Goal: Task Accomplishment & Management: Complete application form

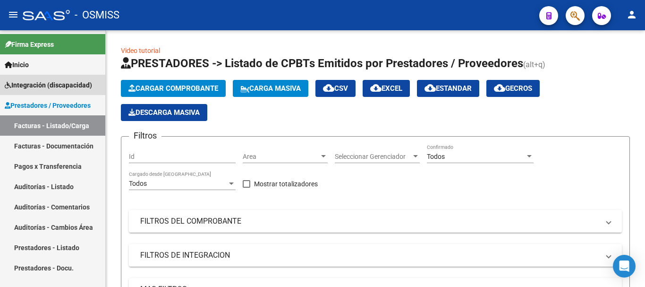
click at [59, 87] on span "Integración (discapacidad)" at bounding box center [48, 85] width 87 height 10
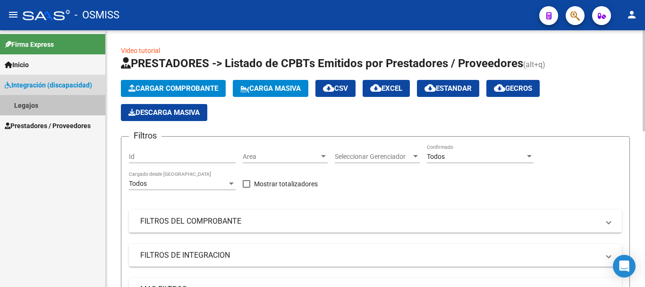
drag, startPoint x: 56, startPoint y: 106, endPoint x: 209, endPoint y: 171, distance: 166.4
click at [56, 106] on link "Legajos" at bounding box center [52, 105] width 105 height 20
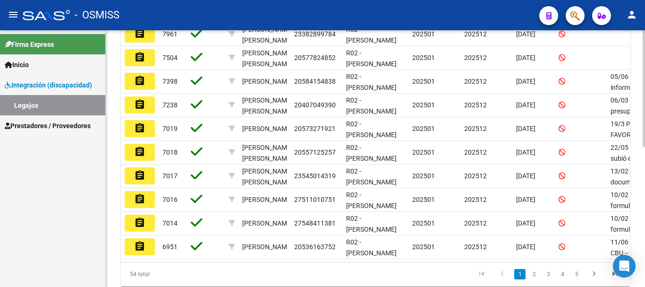
scroll to position [283, 0]
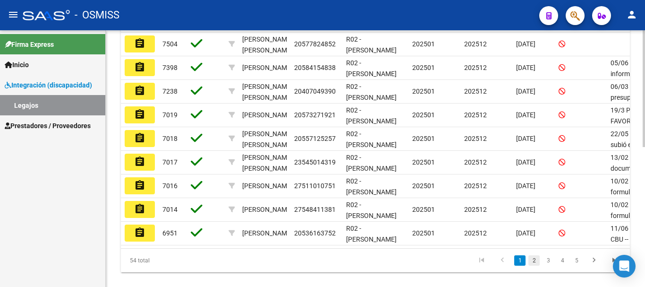
click at [536, 265] on link "2" at bounding box center [533, 260] width 11 height 10
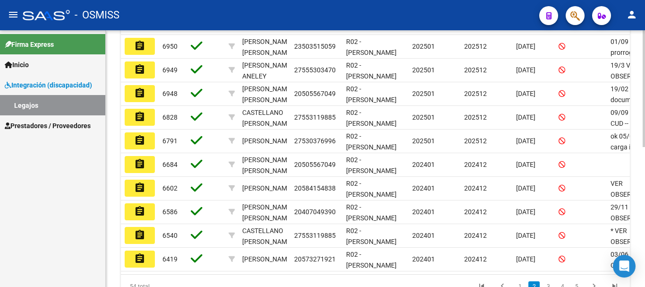
scroll to position [258, 0]
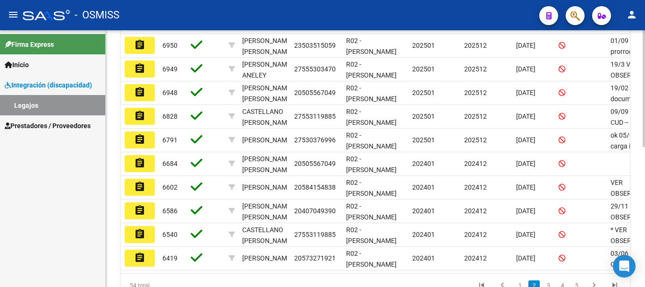
click at [644, 221] on div at bounding box center [644, 209] width 2 height 117
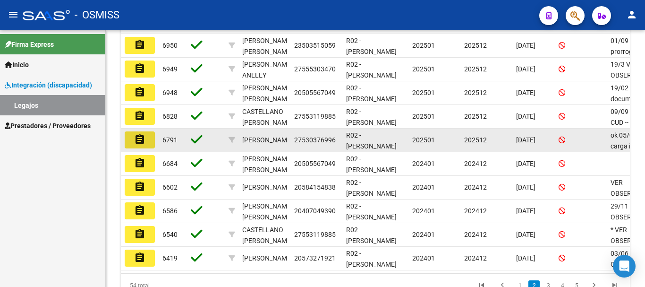
click at [130, 144] on button "assignment" at bounding box center [140, 139] width 30 height 17
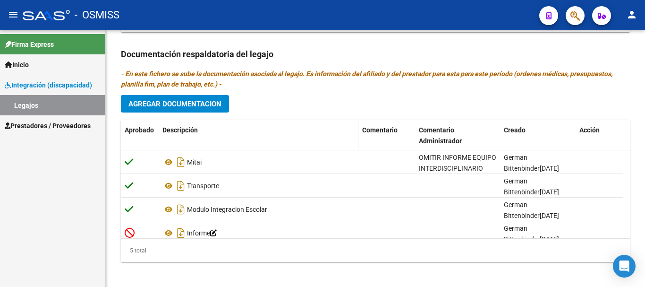
scroll to position [560, 0]
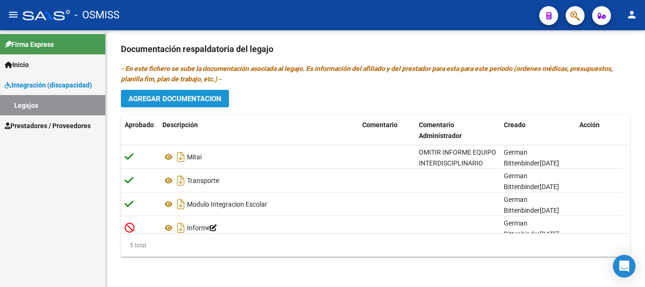
click at [205, 98] on span "Agregar Documentacion" at bounding box center [174, 98] width 93 height 8
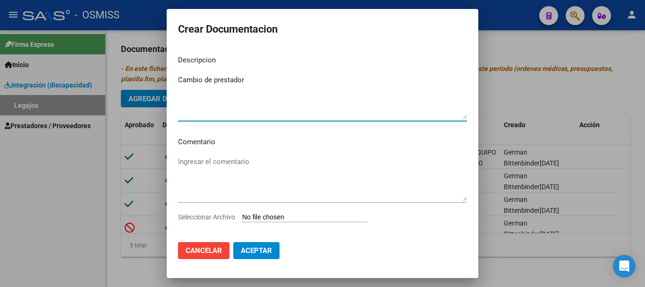
type textarea "Cambio de prestador"
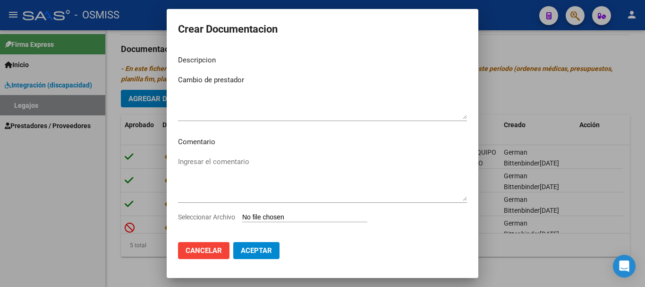
click at [268, 220] on input "Seleccionar Archivo" at bounding box center [304, 217] width 125 height 9
type input "C:\fakepath\Cambio prestador. Doc. Medico.pdf"
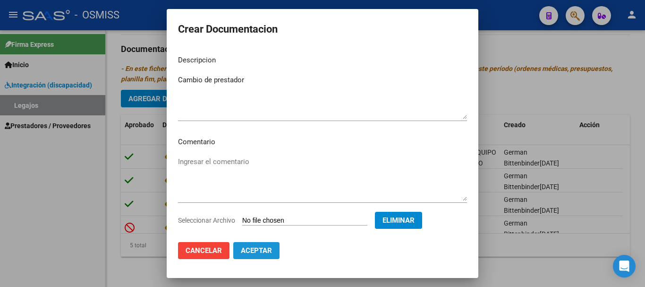
click at [254, 249] on span "Aceptar" at bounding box center [256, 250] width 31 height 8
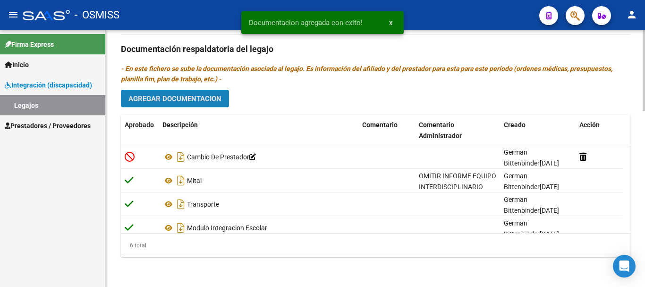
click at [144, 99] on span "Agregar Documentacion" at bounding box center [174, 98] width 93 height 8
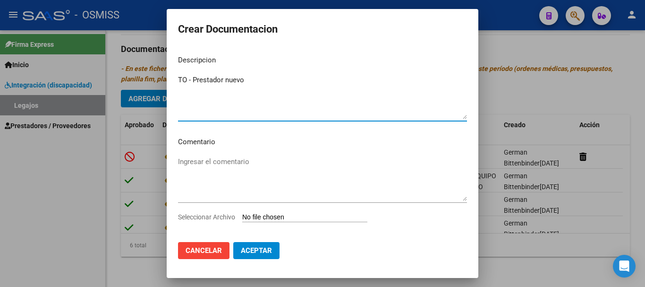
type textarea "TO - Prestador nuevo"
click at [291, 220] on input "Seleccionar Archivo" at bounding box center [304, 217] width 125 height 9
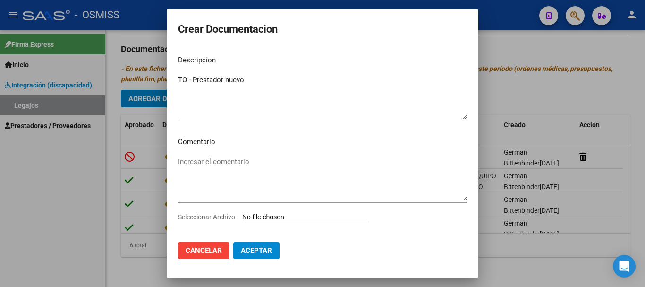
type input "C:\fakepath\TO.pdf"
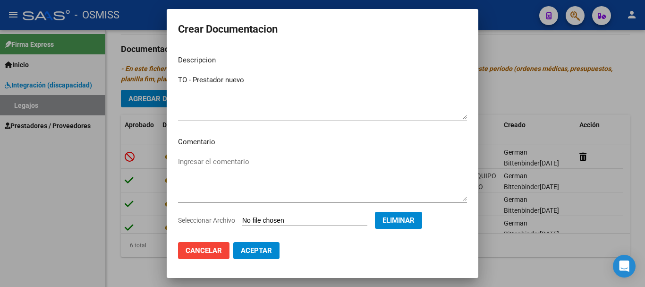
click at [248, 249] on span "Aceptar" at bounding box center [256, 250] width 31 height 8
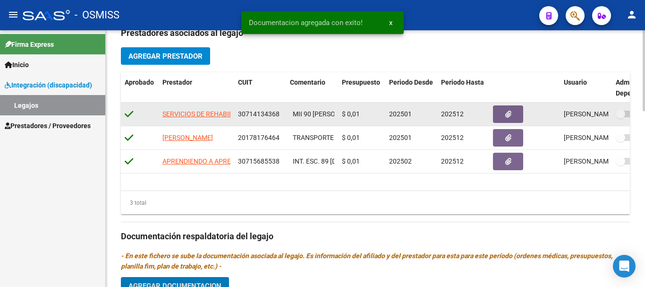
scroll to position [324, 0]
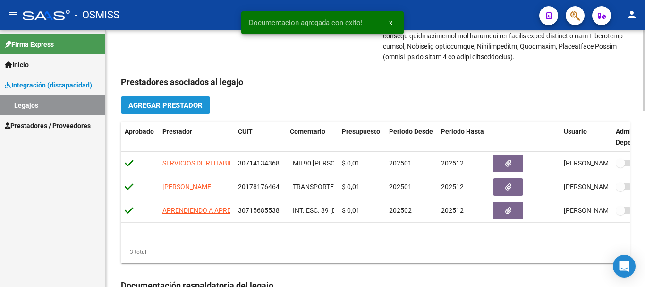
click at [174, 105] on span "Agregar Prestador" at bounding box center [165, 105] width 74 height 8
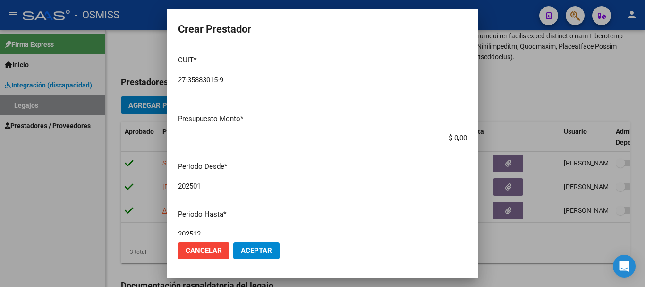
type input "27-35883015-9"
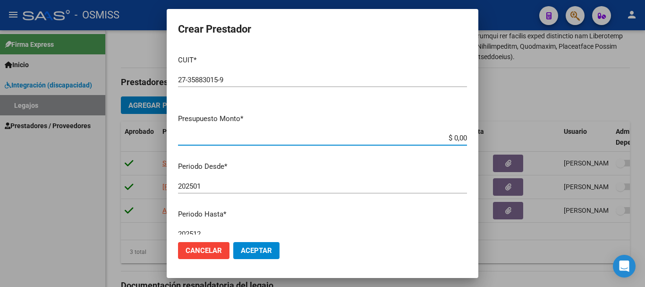
type input "$ 0,01"
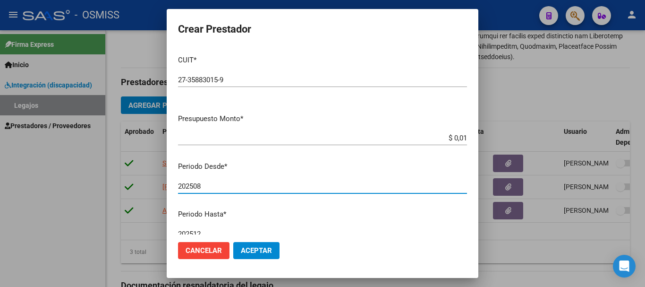
type input "202508"
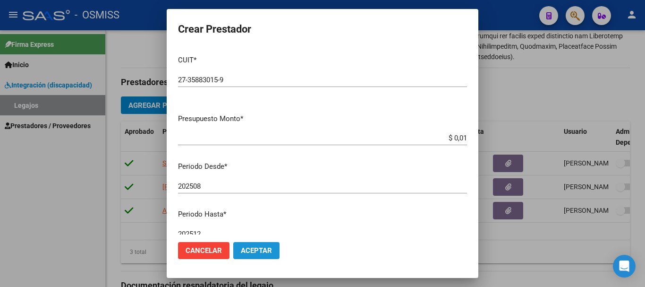
click at [251, 251] on span "Aceptar" at bounding box center [256, 250] width 31 height 8
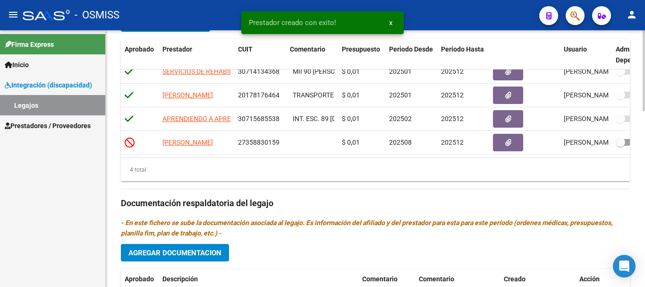
scroll to position [418, 0]
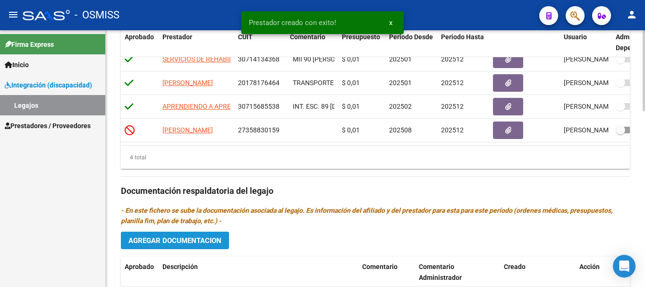
click at [184, 242] on span "Agregar Documentacion" at bounding box center [174, 240] width 93 height 8
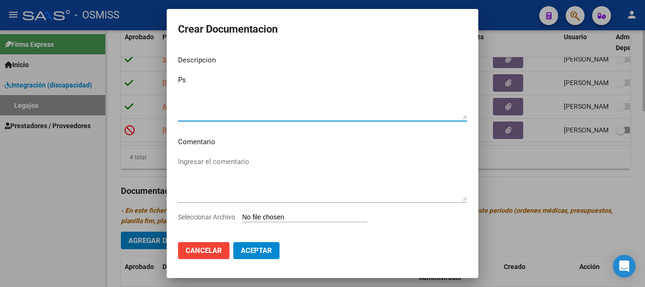
type textarea "Psi"
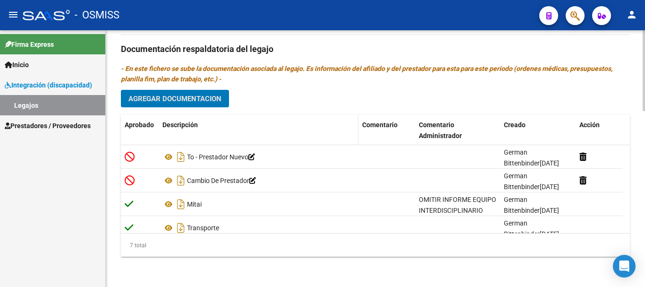
scroll to position [513, 0]
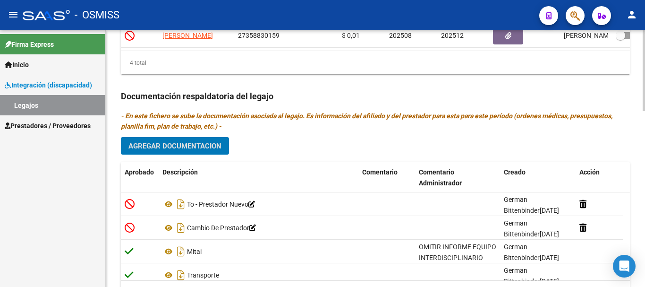
click at [199, 147] on span "Agregar Documentacion" at bounding box center [174, 146] width 93 height 8
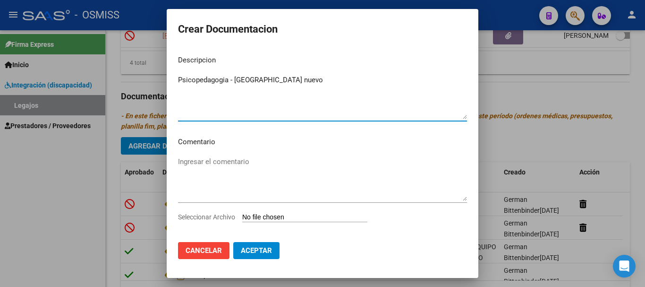
type textarea "Psicopedagogia - [GEOGRAPHIC_DATA] nuevo"
click at [272, 214] on input "Seleccionar Archivo" at bounding box center [304, 217] width 125 height 9
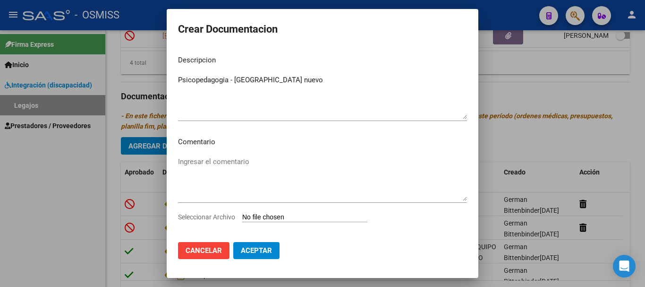
type input "C:\fakepath\Psicopedagogia.pdf"
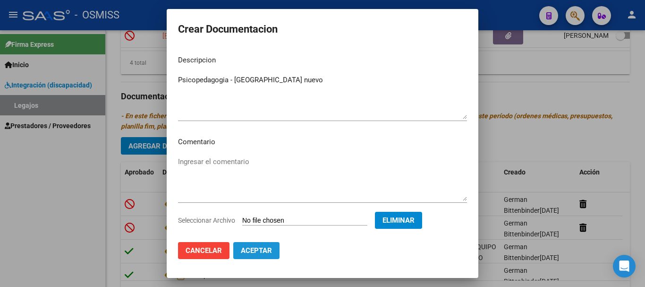
click at [246, 251] on span "Aceptar" at bounding box center [256, 250] width 31 height 8
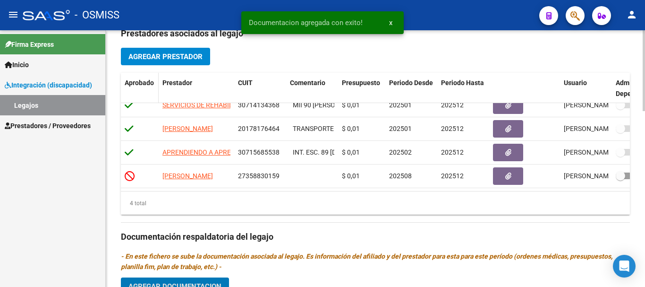
scroll to position [371, 0]
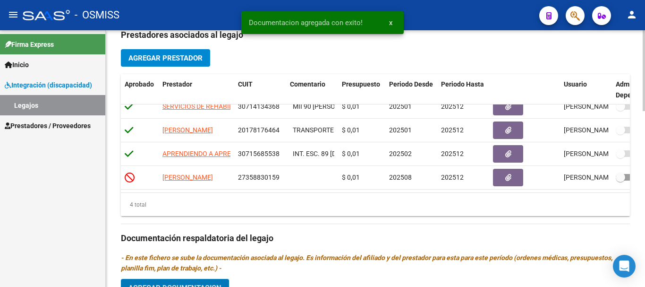
click at [156, 57] on span "Agregar Prestador" at bounding box center [165, 58] width 74 height 8
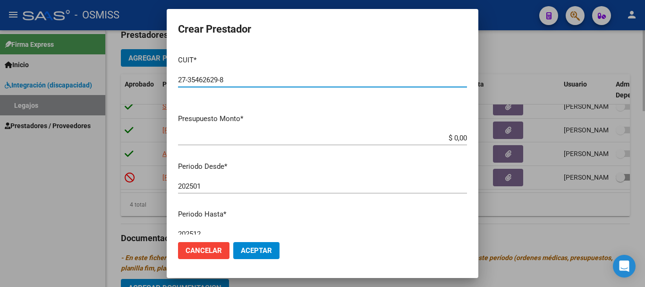
type input "27-35462629-8"
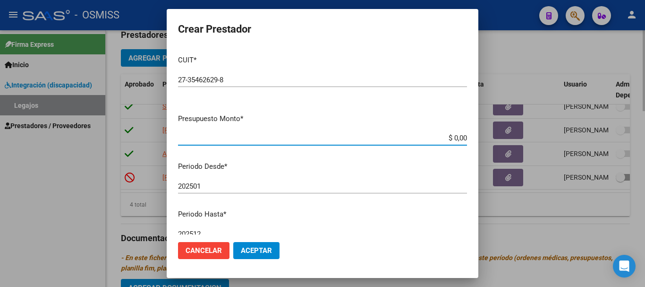
type input "$ 0,01"
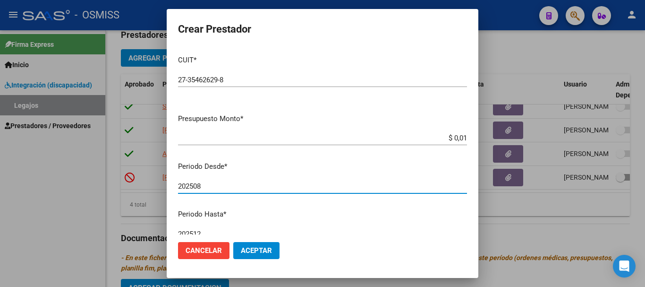
type input "202508"
click at [244, 250] on span "Aceptar" at bounding box center [256, 250] width 31 height 8
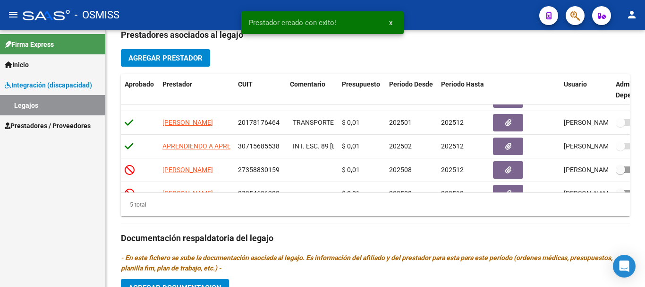
click at [244, 250] on div "Prestadores asociados al legajo Agregar Prestador Aprobado Prestador CUIT Comen…" at bounding box center [375, 237] width 509 height 432
